Goal: Task Accomplishment & Management: Use online tool/utility

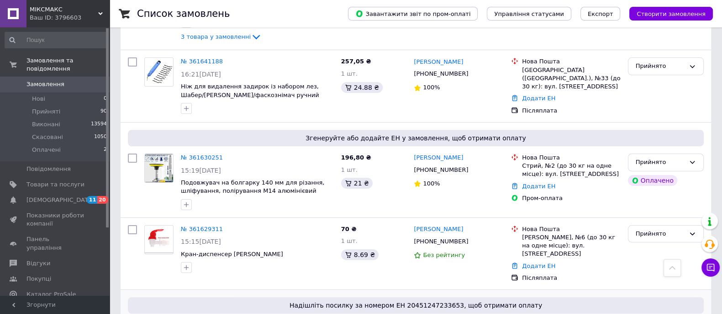
scroll to position [342, 0]
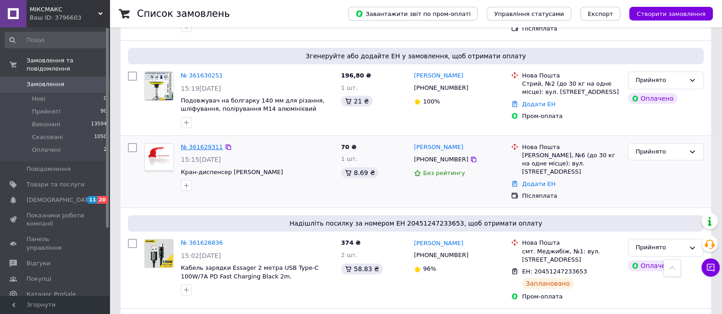
click at [198, 144] on link "№ 361629311" at bounding box center [202, 147] width 42 height 7
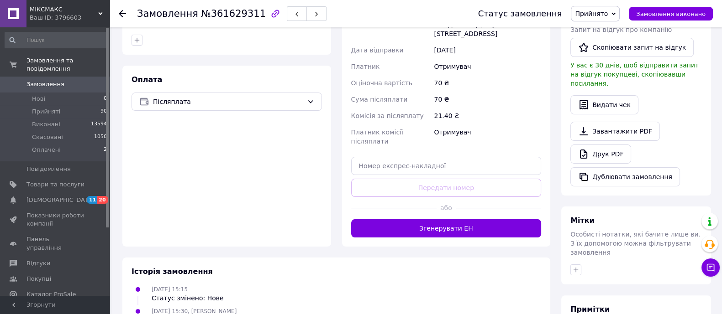
scroll to position [274, 0]
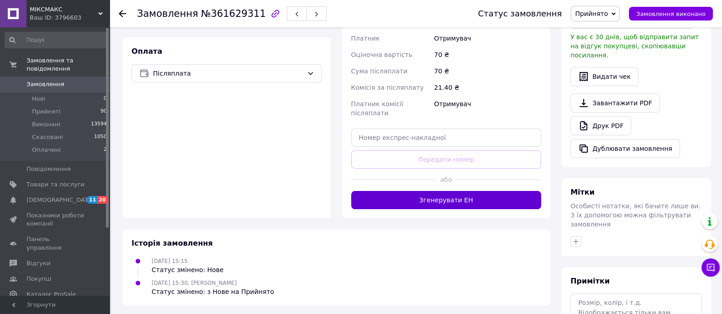
click at [447, 203] on button "Згенерувати ЕН" at bounding box center [446, 200] width 190 height 18
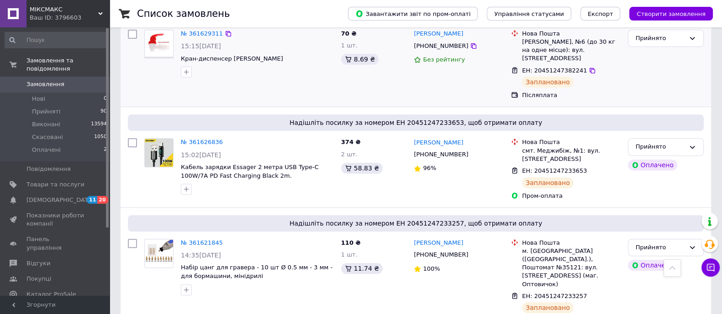
scroll to position [342, 0]
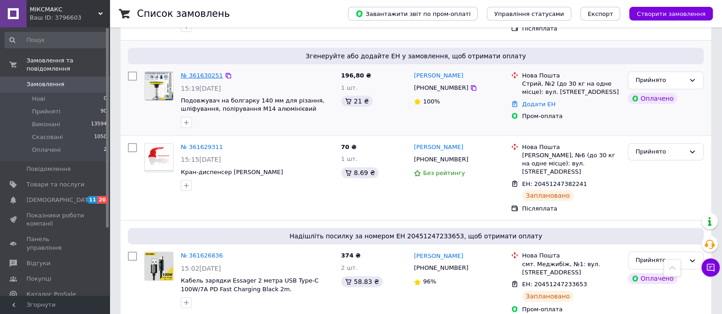
click at [200, 72] on link "№ 361630251" at bounding box center [202, 75] width 42 height 7
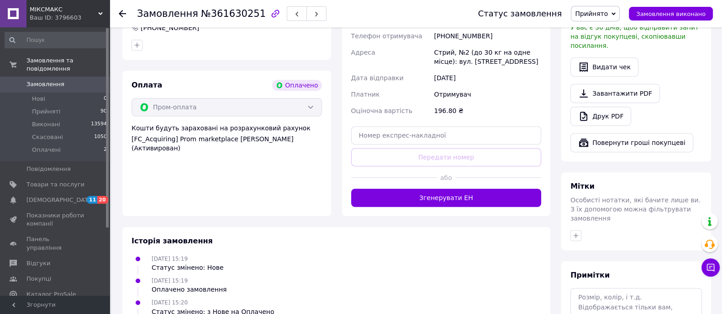
scroll to position [578, 0]
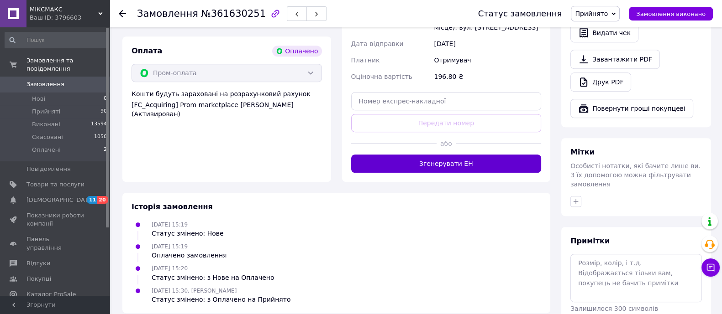
click at [436, 155] on button "Згенерувати ЕН" at bounding box center [446, 164] width 190 height 18
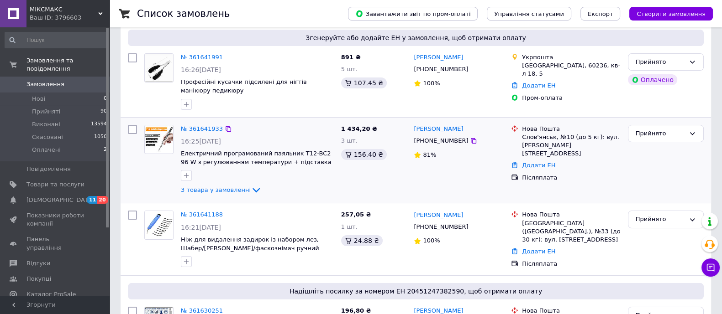
scroll to position [171, 0]
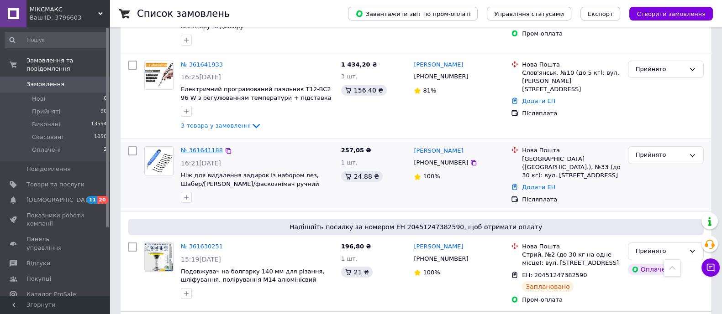
click at [204, 152] on link "№ 361641188" at bounding box center [202, 150] width 42 height 7
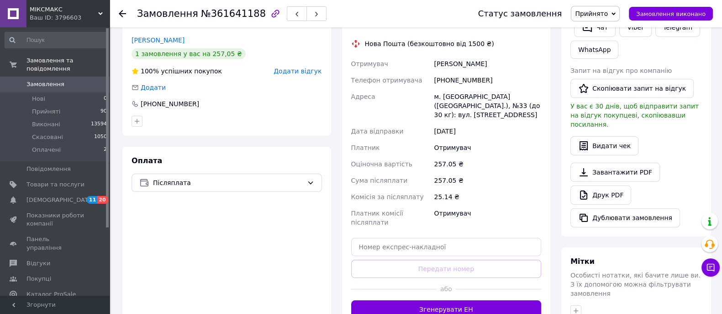
scroll to position [230, 0]
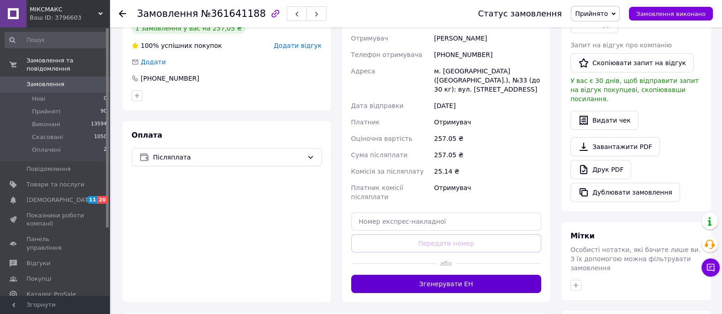
click at [442, 275] on button "Згенерувати ЕН" at bounding box center [446, 284] width 190 height 18
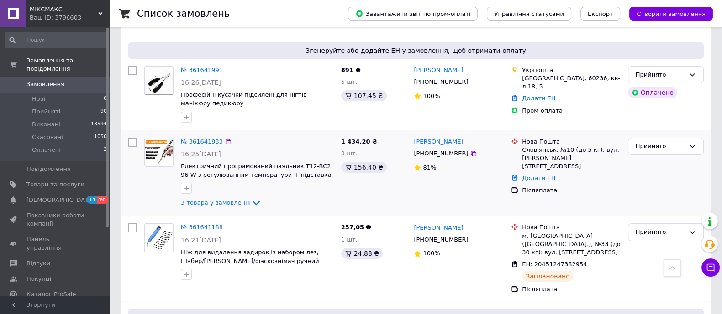
scroll to position [57, 0]
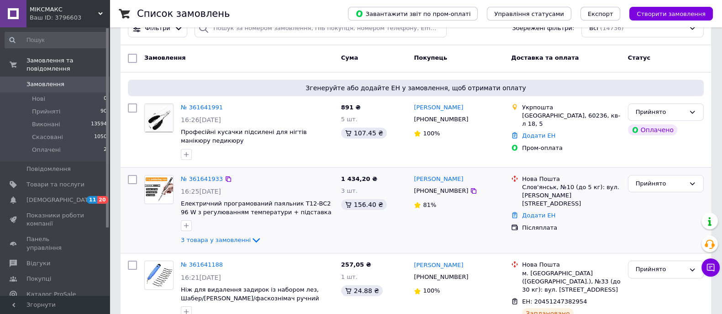
click at [194, 174] on div "№ 361641933" at bounding box center [202, 179] width 44 height 10
click at [193, 178] on link "№ 361641933" at bounding box center [202, 179] width 42 height 7
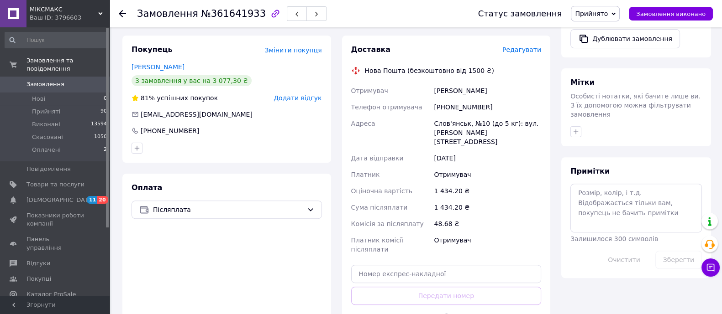
scroll to position [476, 0]
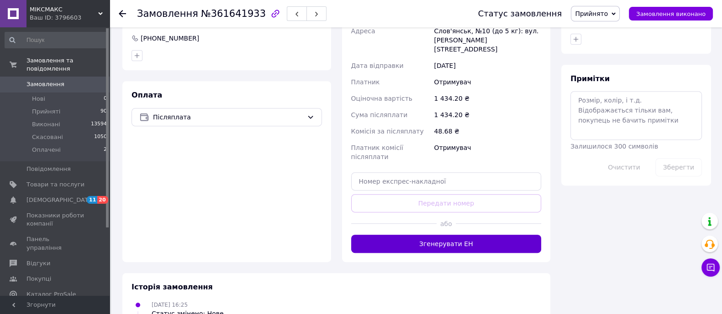
click at [431, 235] on button "Згенерувати ЕН" at bounding box center [446, 244] width 190 height 18
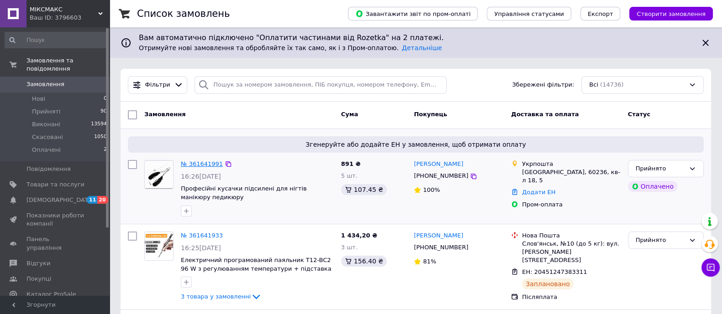
click at [188, 167] on link "№ 361641991" at bounding box center [202, 164] width 42 height 7
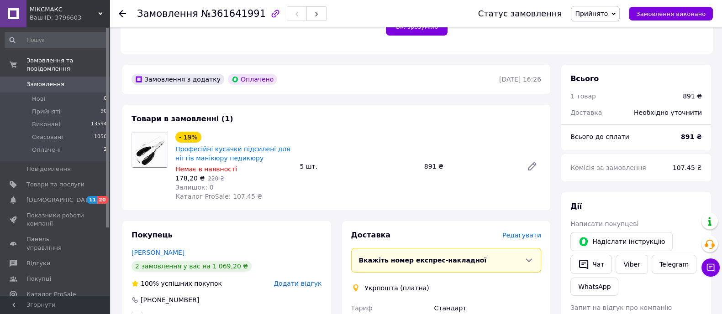
scroll to position [456, 0]
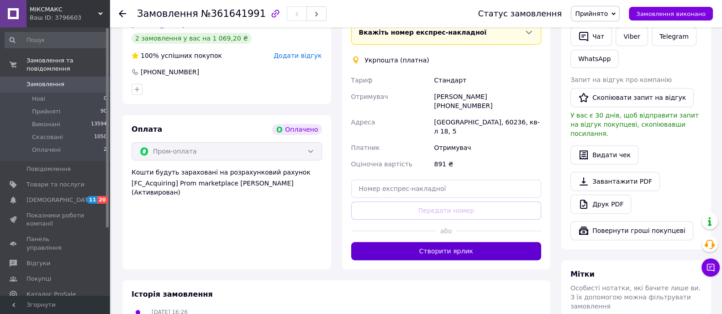
click at [483, 242] on button "Створити ярлик" at bounding box center [446, 251] width 190 height 18
